Goal: Task Accomplishment & Management: Use online tool/utility

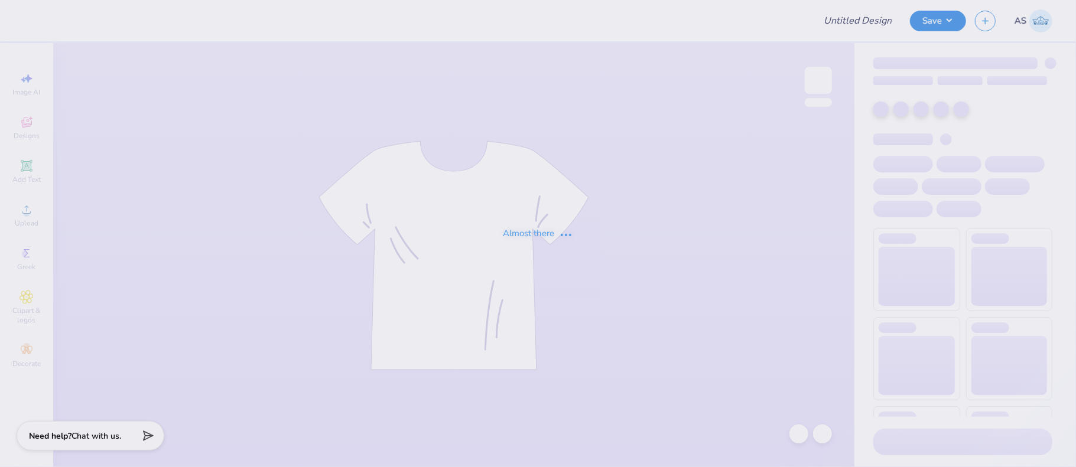
type input "Pi Kappa Alpha Merch 2025!"
click at [682, 197] on div "Almost there" at bounding box center [538, 233] width 1076 height 467
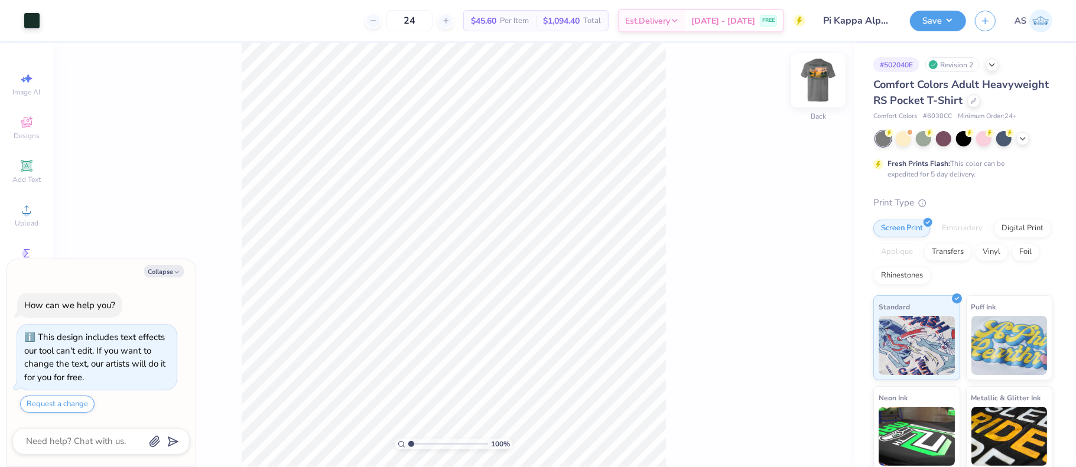
click at [820, 85] on img at bounding box center [818, 80] width 47 height 47
click at [30, 21] on div at bounding box center [32, 19] width 17 height 17
type textarea "x"
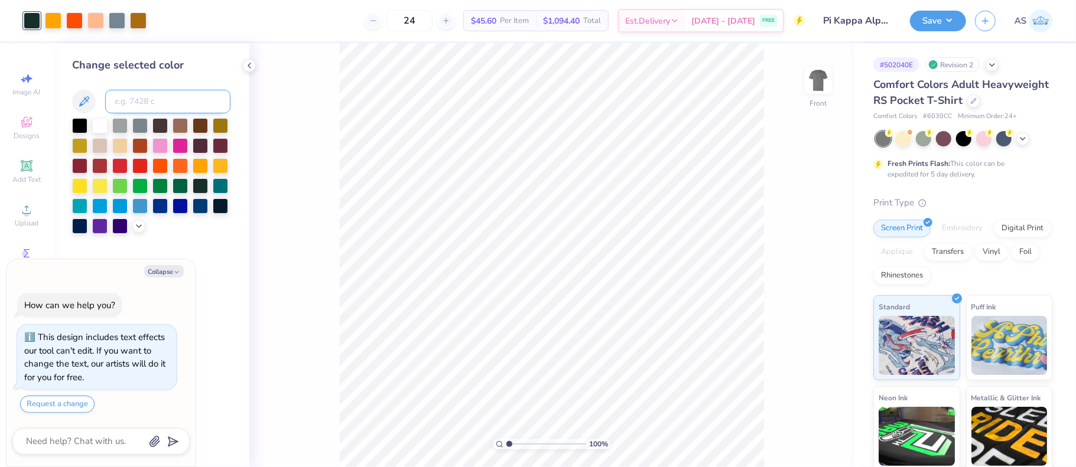
click at [152, 104] on input at bounding box center [167, 102] width 125 height 24
type input "1555"
click at [798, 438] on icon at bounding box center [799, 434] width 10 height 11
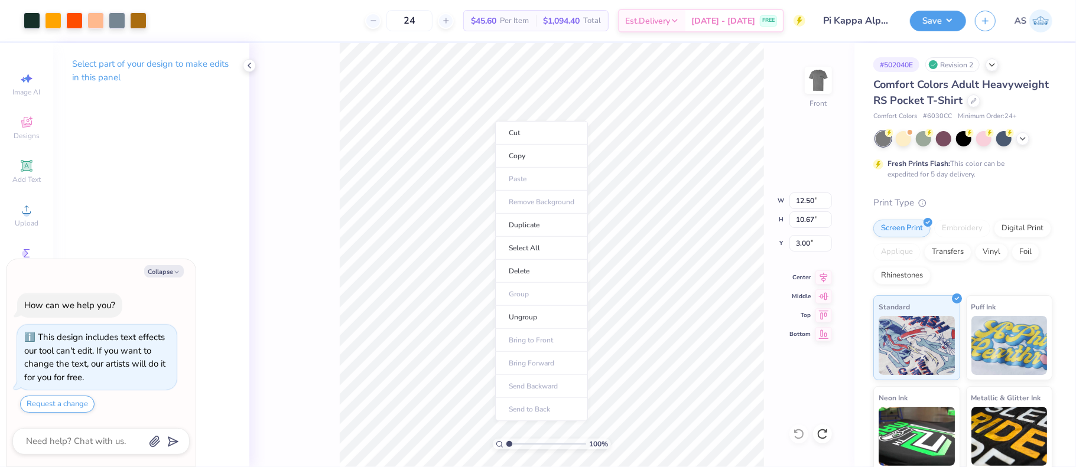
click at [534, 319] on li "Ungroup" at bounding box center [541, 317] width 93 height 23
type textarea "x"
